Goal: Task Accomplishment & Management: Complete application form

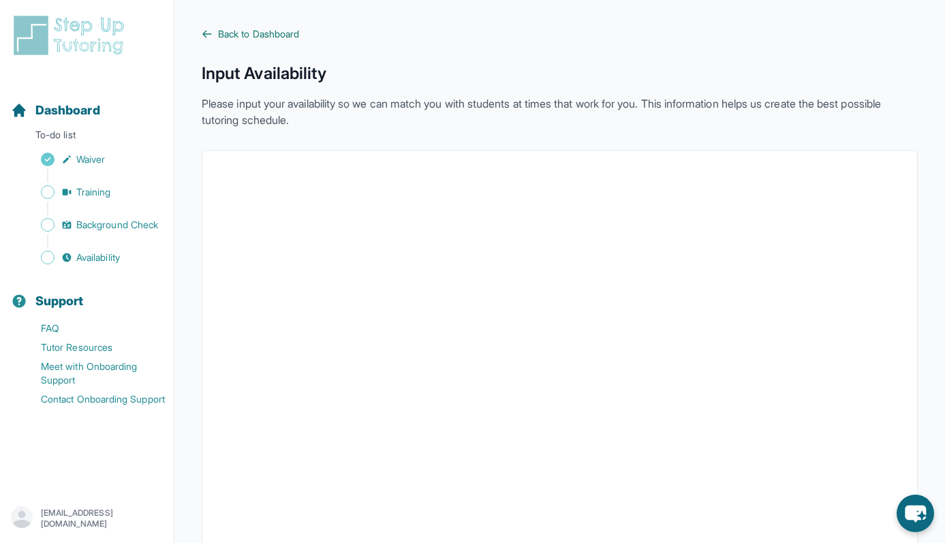
click at [261, 37] on span "Back to Dashboard" at bounding box center [258, 34] width 81 height 14
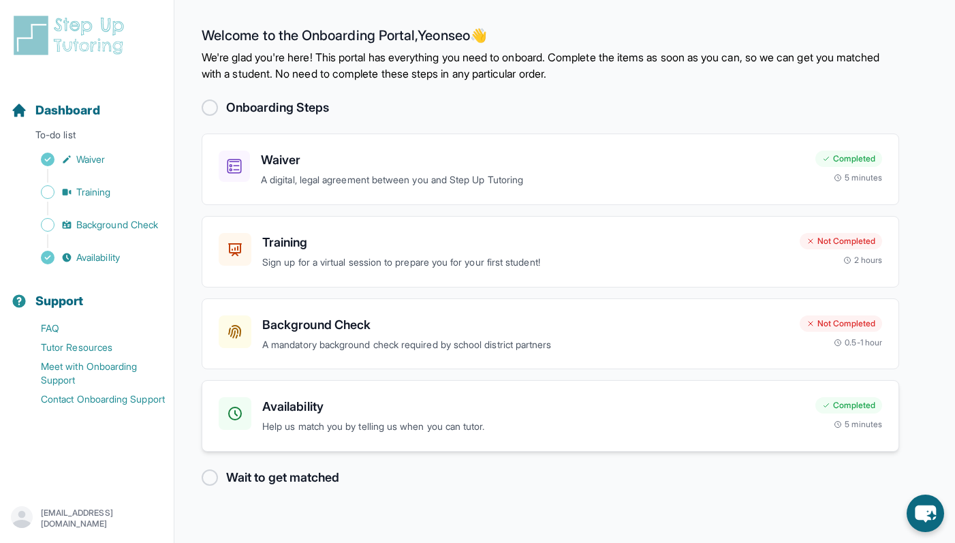
click at [483, 428] on p "Help us match you by telling us when you can tutor." at bounding box center [533, 427] width 542 height 16
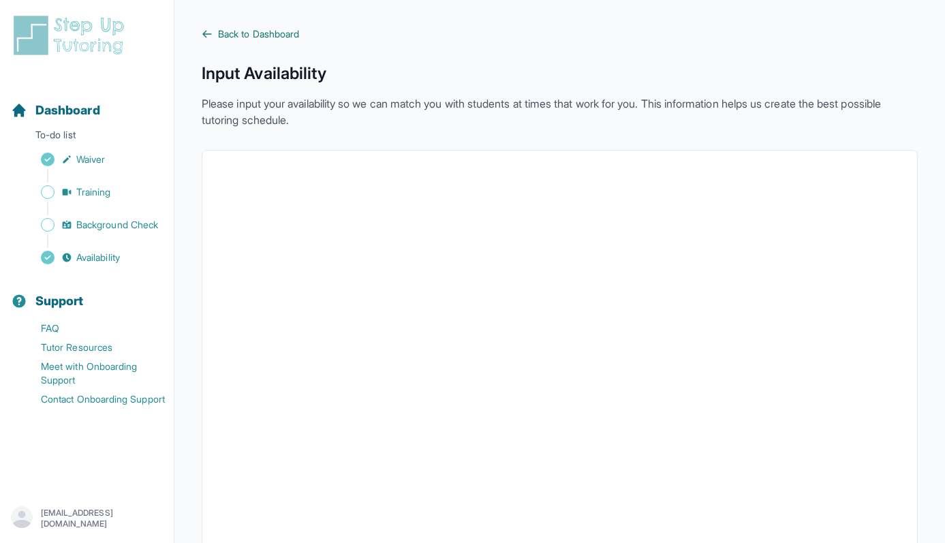
click at [238, 29] on span "Back to Dashboard" at bounding box center [258, 34] width 81 height 14
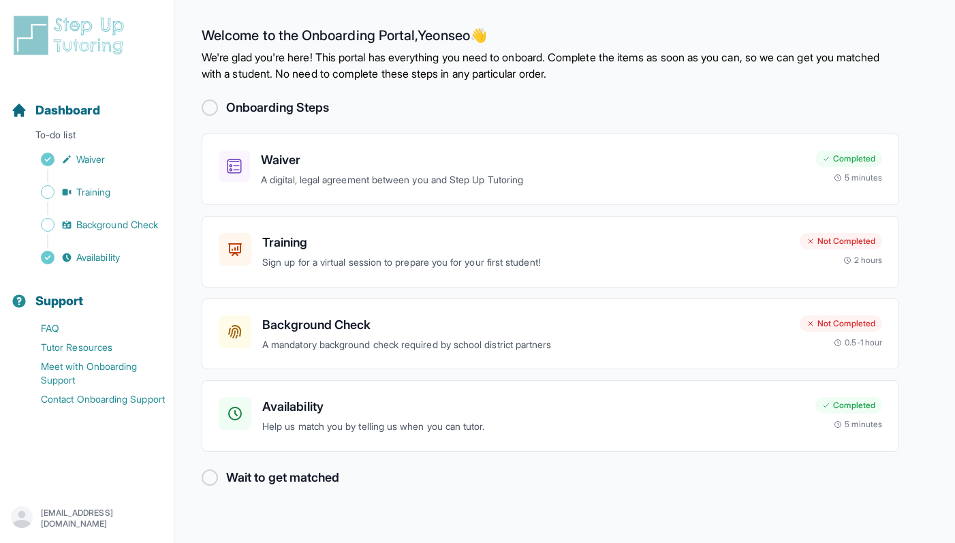
click at [324, 477] on h2 "Wait to get matched" at bounding box center [282, 477] width 113 height 19
